Goal: Task Accomplishment & Management: Use online tool/utility

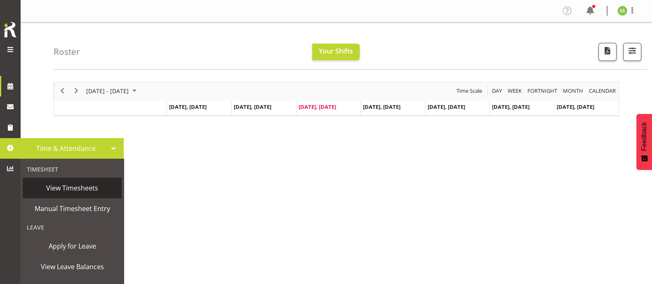
click at [71, 187] on span "View Timesheets" at bounding box center [72, 188] width 91 height 12
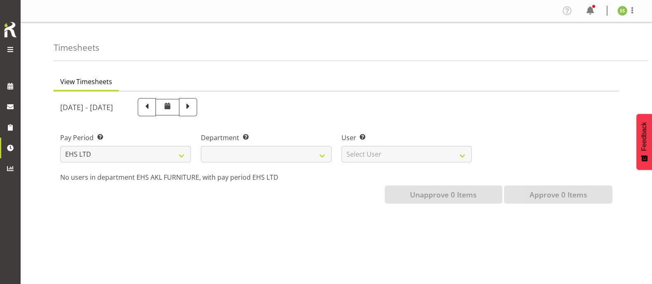
select select
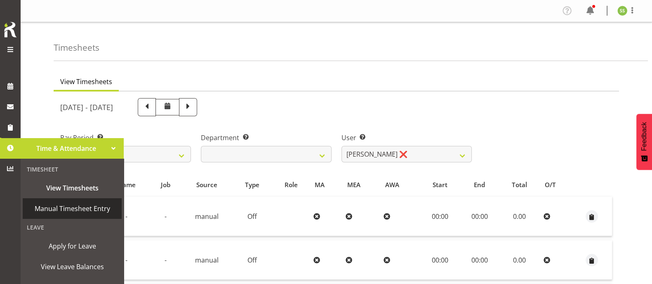
click at [70, 203] on span "Manual Timesheet Entry" at bounding box center [72, 209] width 91 height 12
